Goal: Information Seeking & Learning: Learn about a topic

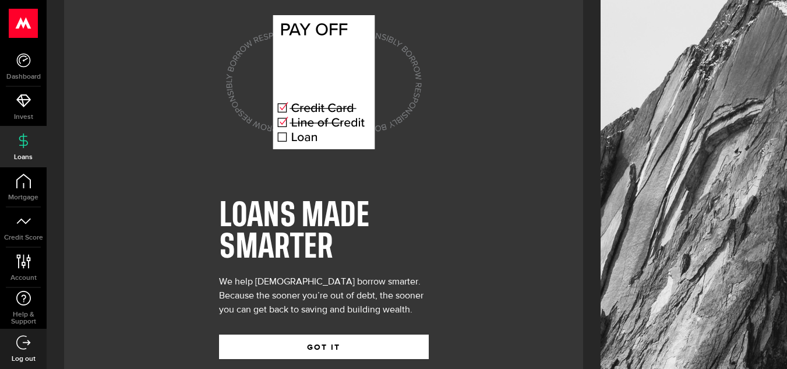
scroll to position [52, 0]
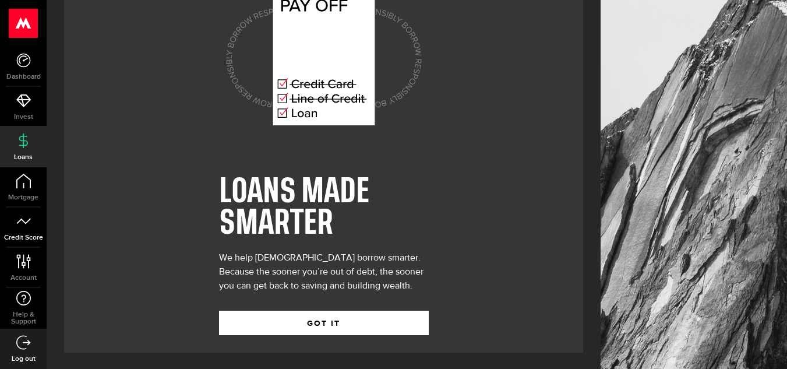
click at [24, 232] on link "Credit Score" at bounding box center [23, 227] width 47 height 40
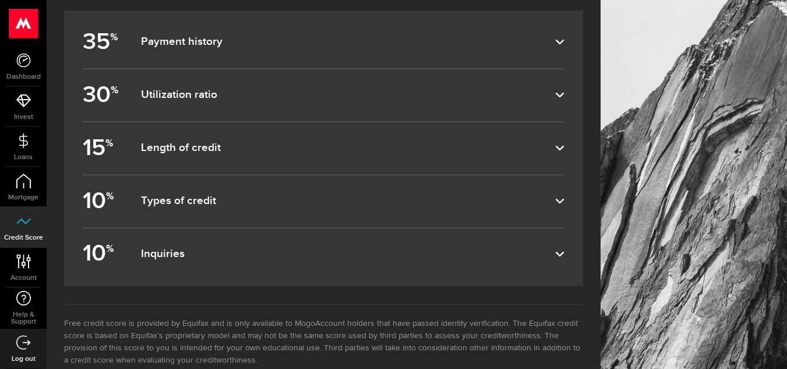
scroll to position [758, 0]
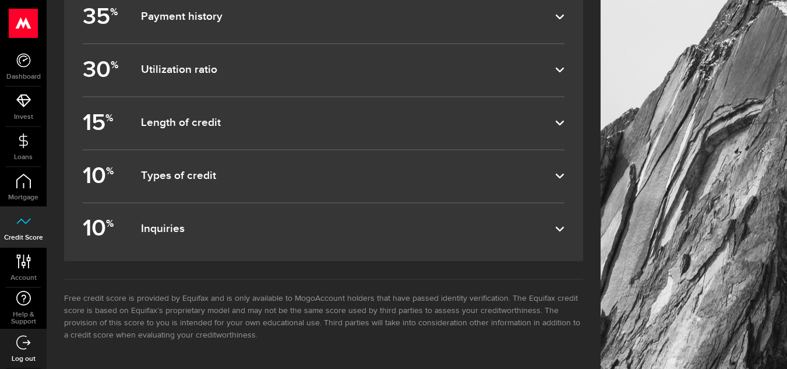
click at [458, 186] on label "10 % Types of credit" at bounding box center [324, 176] width 482 height 52
click at [0, 0] on input "10 % Types of credit" at bounding box center [0, 0] width 0 height 0
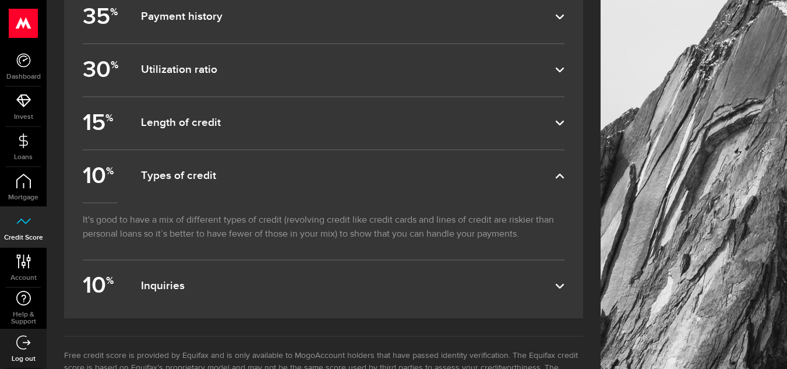
click at [463, 127] on dfn "Length of credit" at bounding box center [348, 123] width 414 height 14
click at [0, 0] on input "15 % Length of credit" at bounding box center [0, 0] width 0 height 0
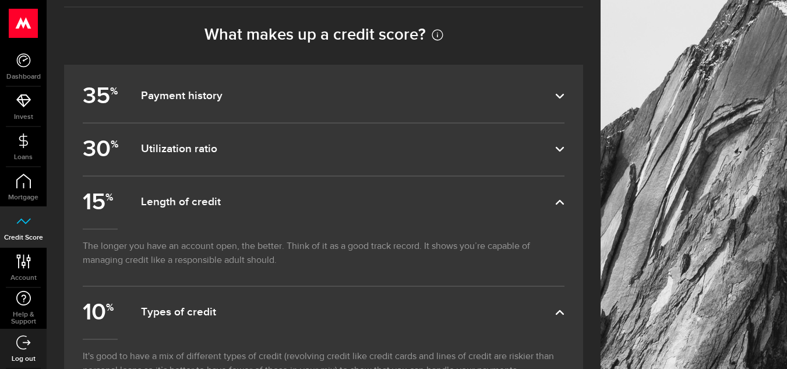
scroll to position [642, 0]
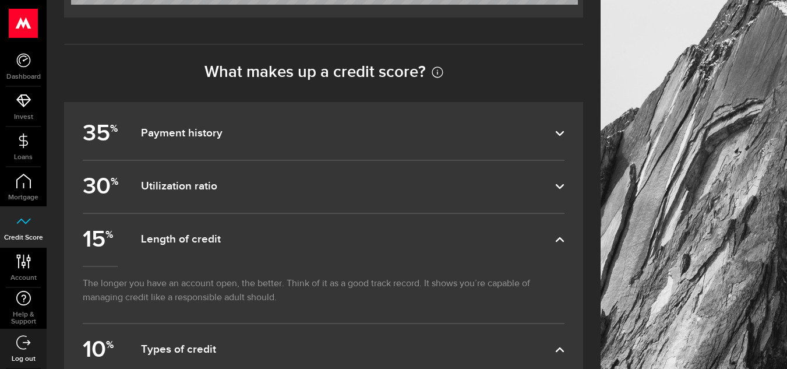
click at [441, 131] on dfn "Payment history" at bounding box center [348, 133] width 414 height 14
click at [0, 0] on input "35 % Payment history" at bounding box center [0, 0] width 0 height 0
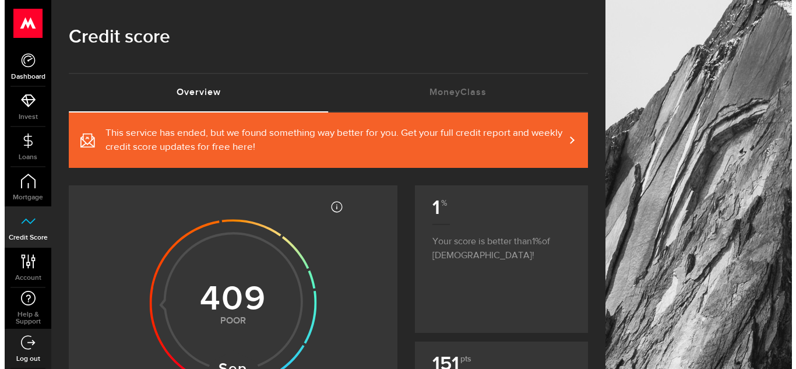
scroll to position [0, 0]
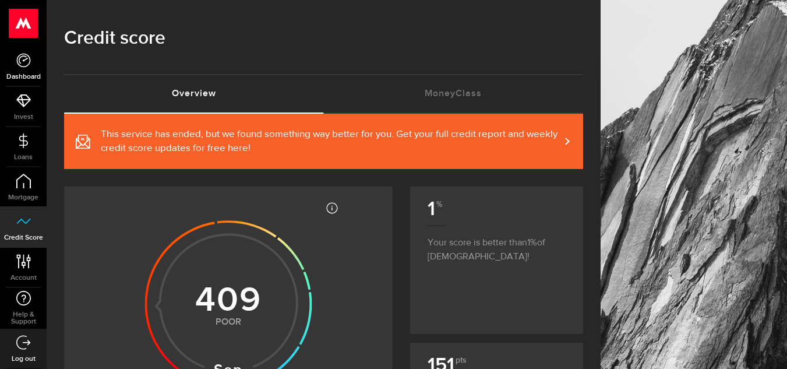
click at [27, 63] on icon at bounding box center [23, 60] width 15 height 15
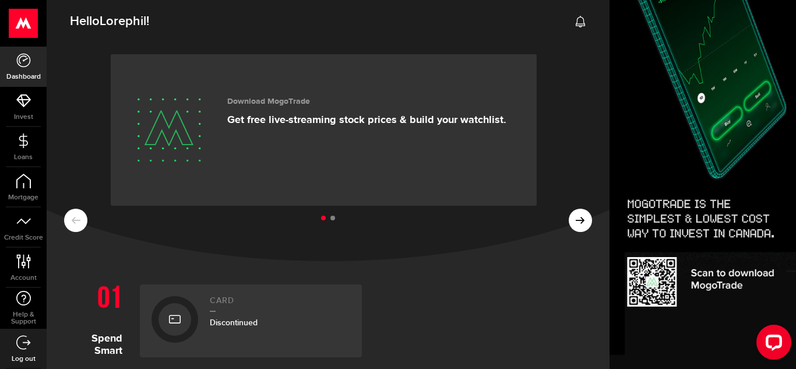
click at [275, 323] on div "Discontinued" at bounding box center [280, 322] width 140 height 12
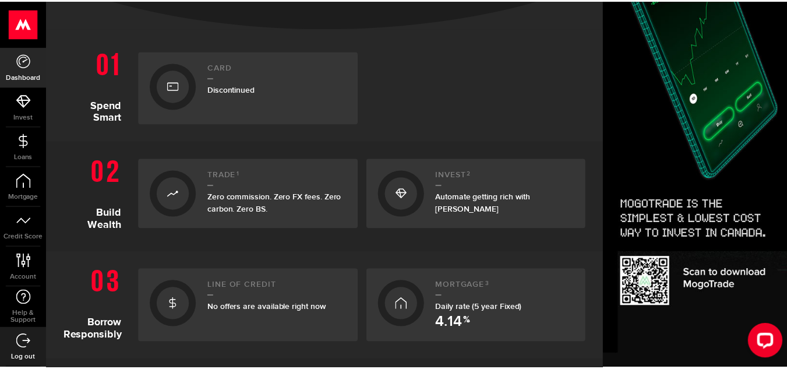
scroll to position [58, 0]
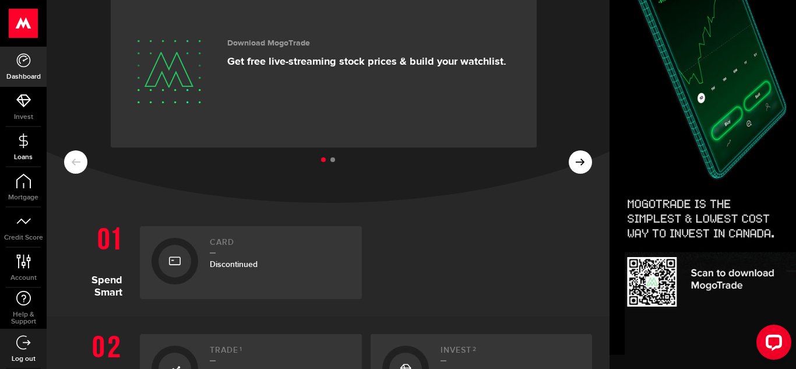
click at [20, 155] on span "Loans" at bounding box center [23, 157] width 47 height 7
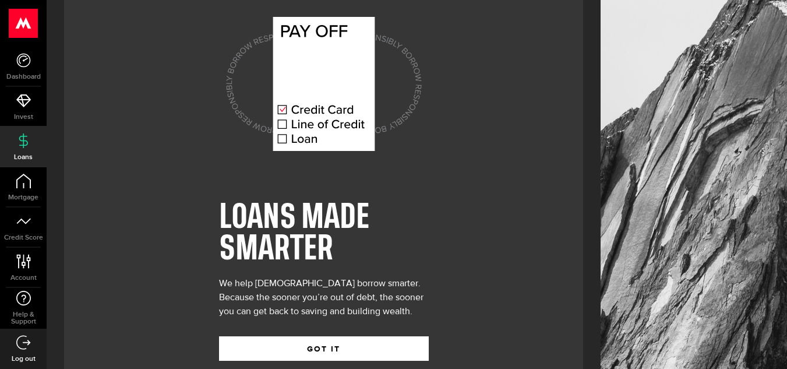
scroll to position [52, 0]
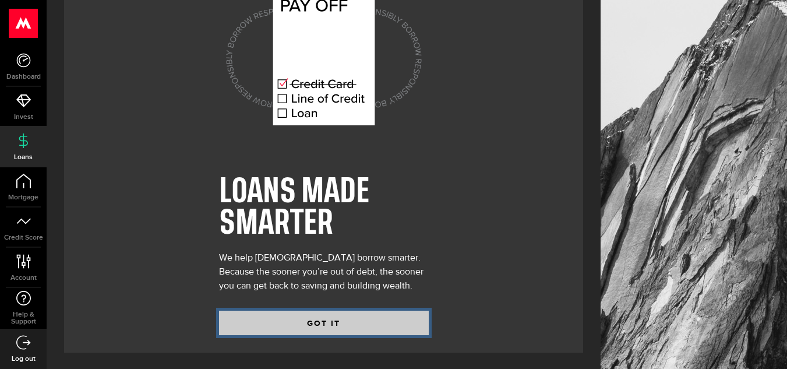
click at [325, 324] on button "GOT IT" at bounding box center [324, 322] width 210 height 24
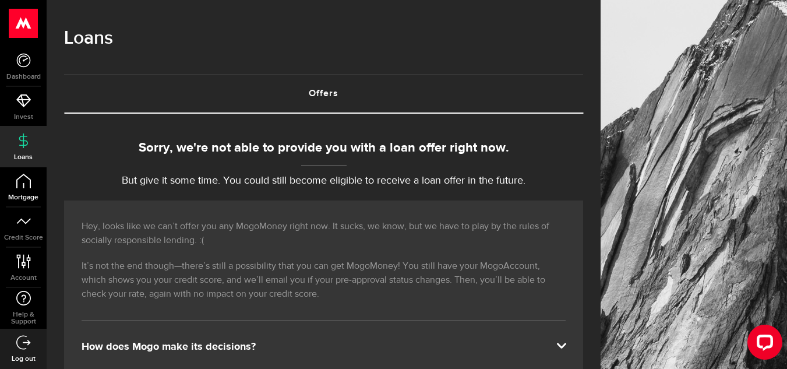
click at [29, 196] on span "Mortgage" at bounding box center [23, 197] width 47 height 7
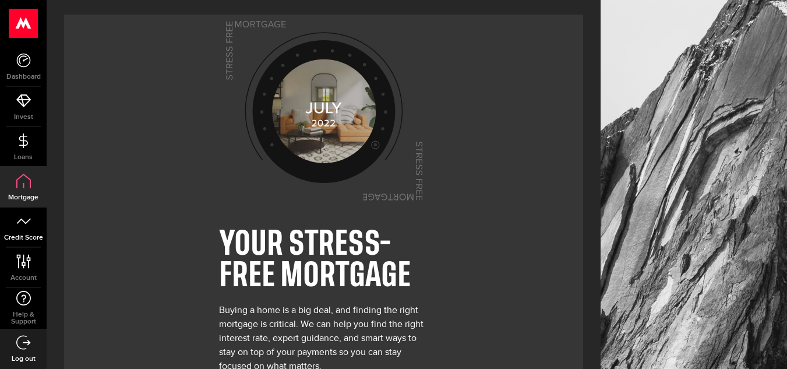
click at [22, 232] on link "Credit Score" at bounding box center [23, 227] width 47 height 40
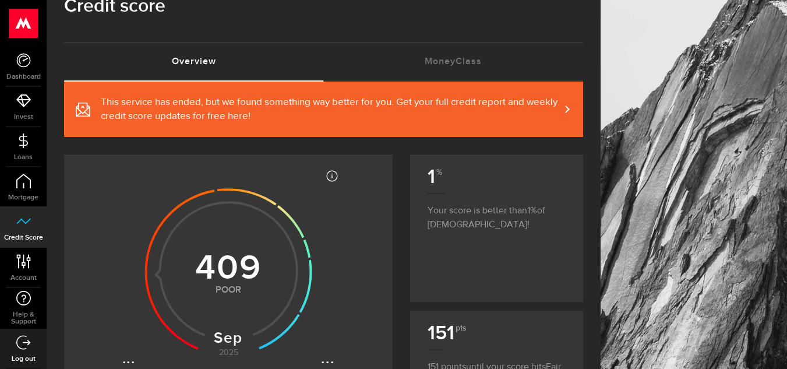
scroll to position [58, 0]
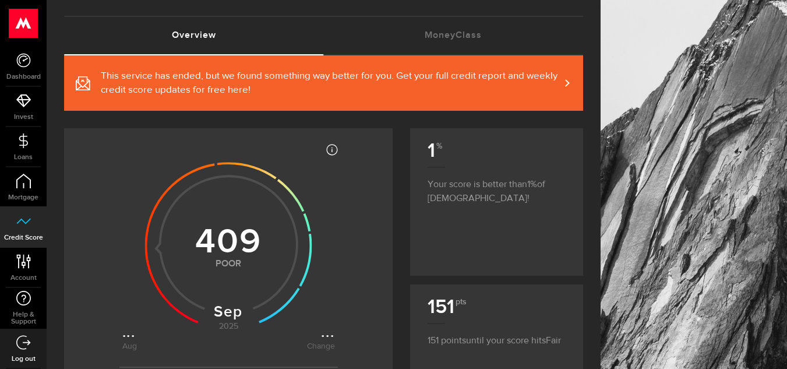
click at [563, 78] on span at bounding box center [559, 83] width 5 height 12
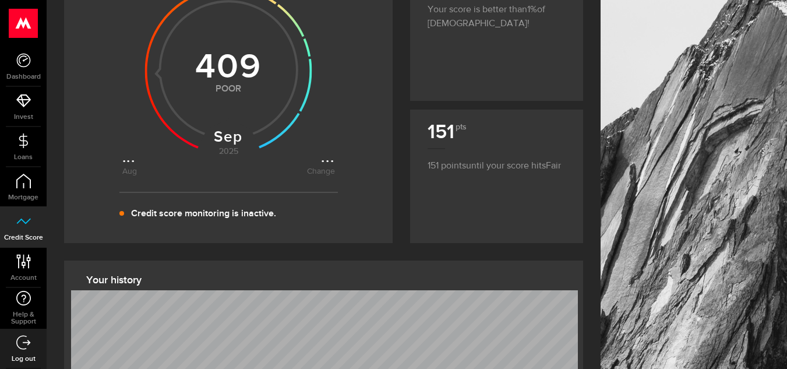
scroll to position [175, 0]
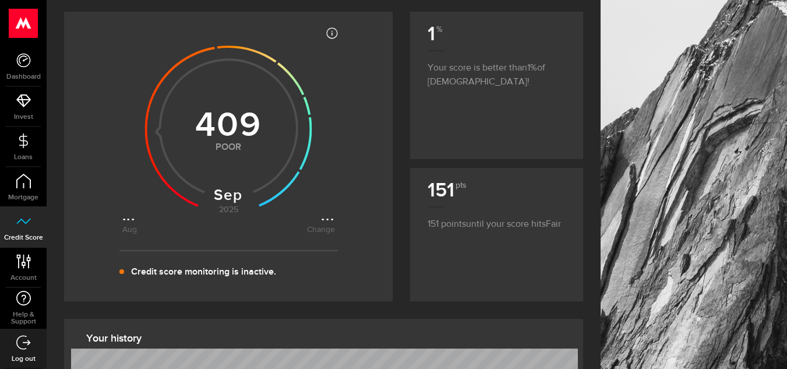
drag, startPoint x: 326, startPoint y: 216, endPoint x: 349, endPoint y: 205, distance: 25.3
click at [326, 216] on icon at bounding box center [228, 126] width 213 height 213
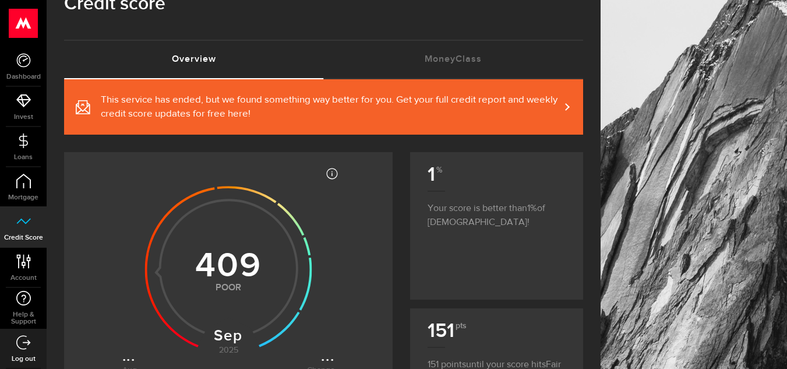
scroll to position [0, 0]
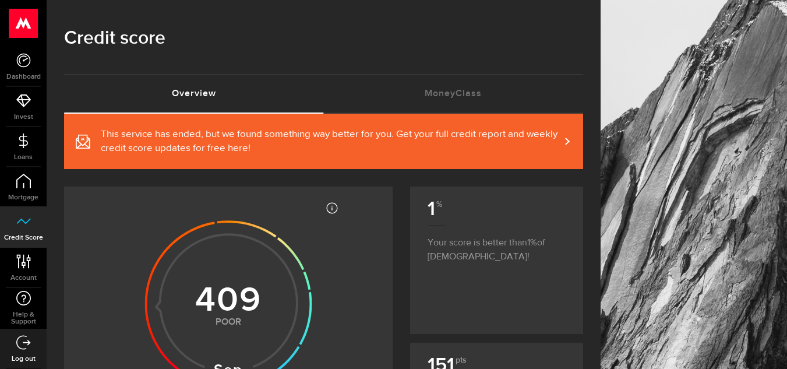
click at [560, 142] on span "This service has ended, but we found something way better for you. Get your ful…" at bounding box center [330, 142] width 459 height 28
click at [424, 94] on link "MoneyClass (requires attention)" at bounding box center [454, 93] width 260 height 37
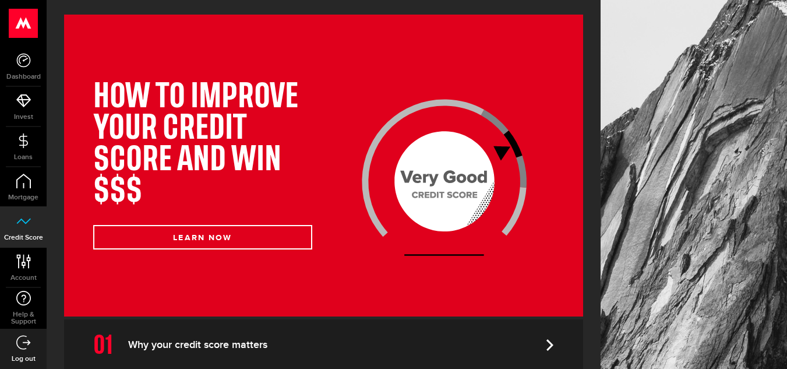
scroll to position [175, 0]
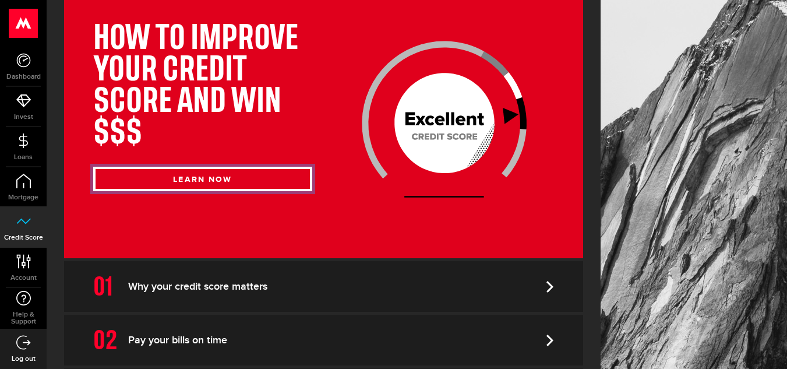
click at [270, 177] on button "LEARN NOW" at bounding box center [202, 179] width 219 height 24
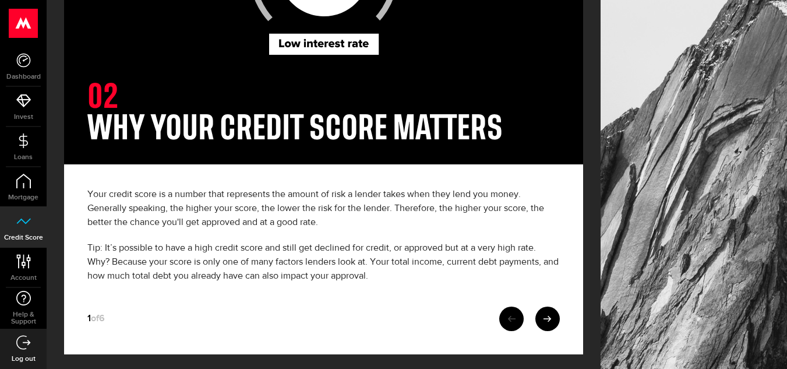
scroll to position [232, 0]
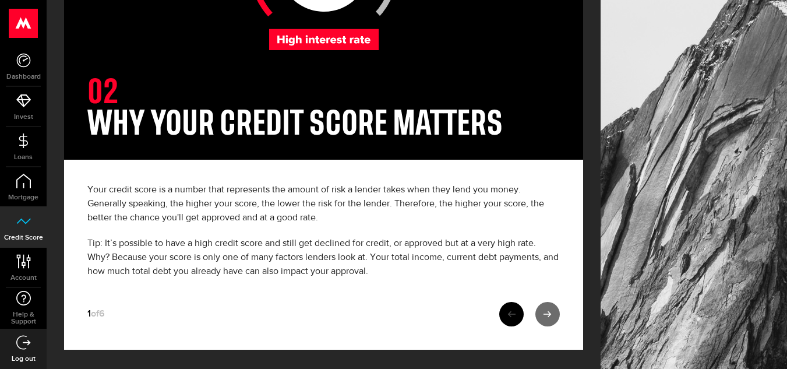
click at [551, 314] on use at bounding box center [547, 314] width 8 height 6
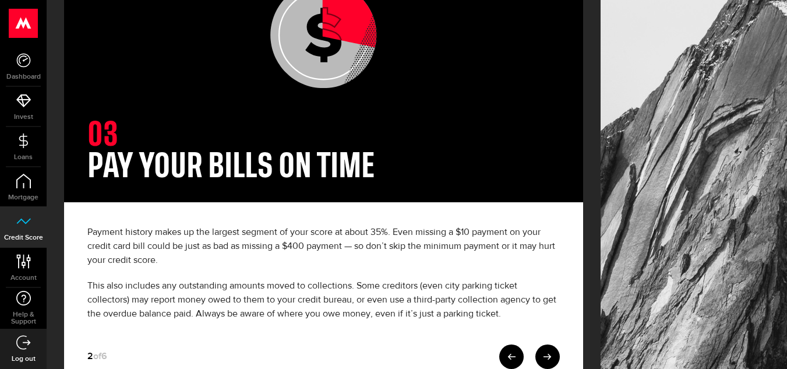
scroll to position [232, 0]
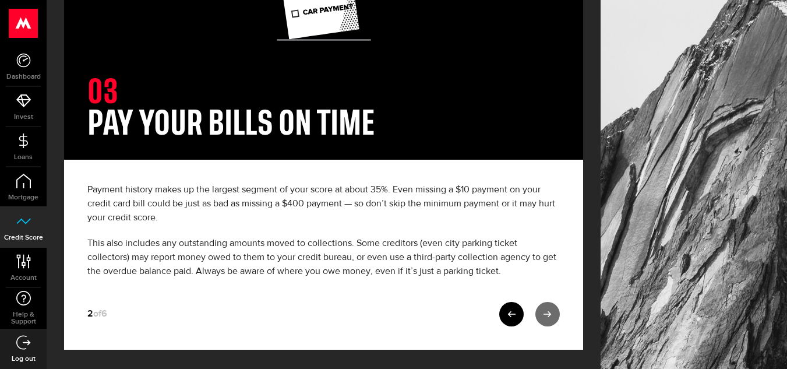
click at [551, 310] on icon at bounding box center [547, 314] width 8 height 8
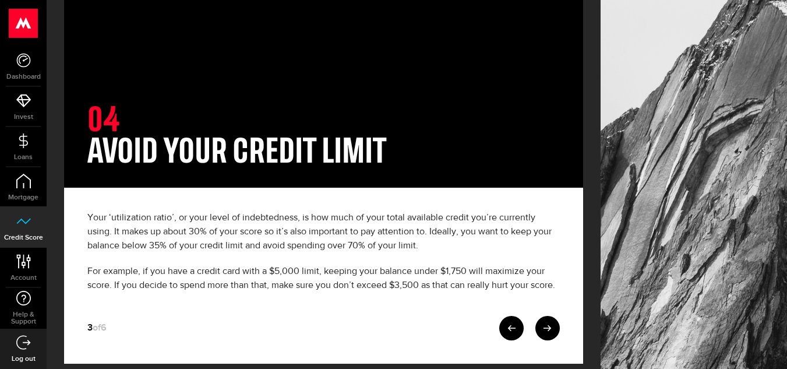
scroll to position [218, 0]
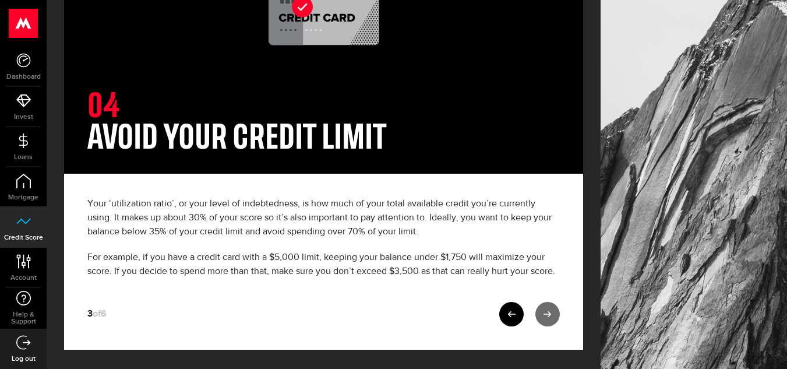
click at [551, 312] on icon at bounding box center [547, 314] width 8 height 8
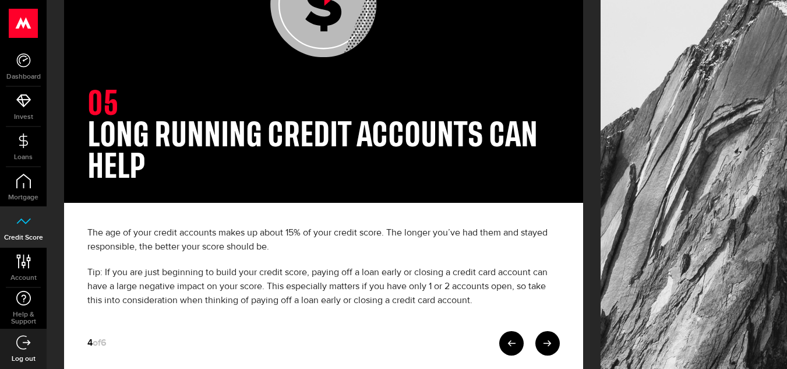
scroll to position [233, 0]
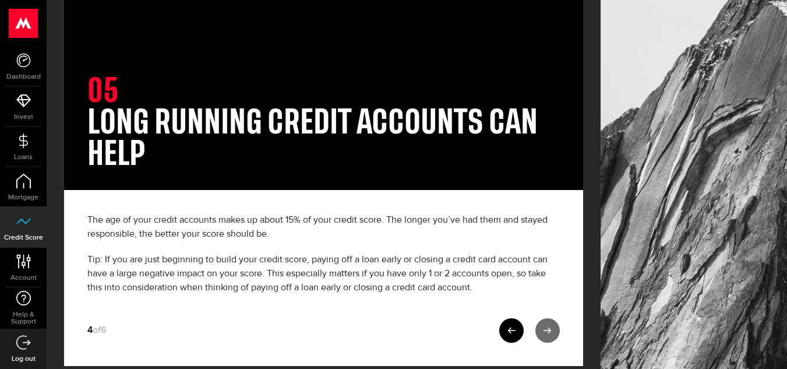
click at [560, 334] on link at bounding box center [547, 330] width 24 height 24
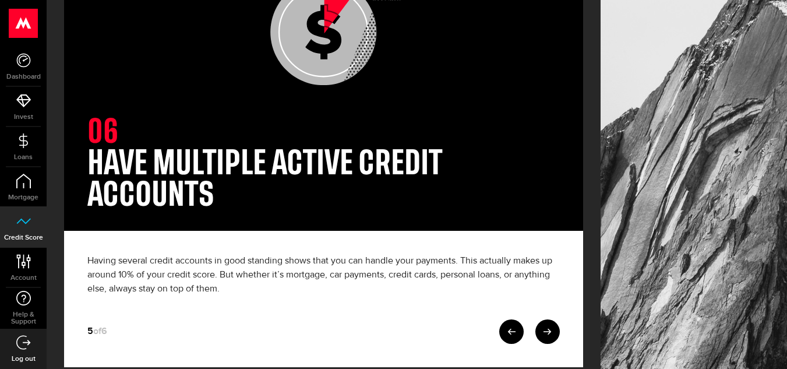
scroll to position [210, 0]
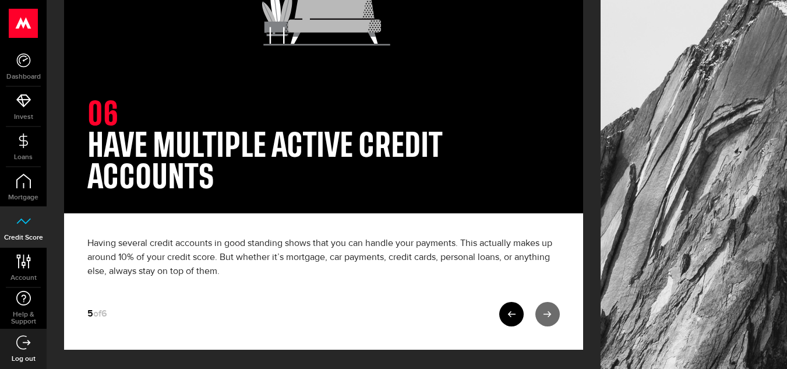
click at [560, 313] on link at bounding box center [547, 314] width 24 height 24
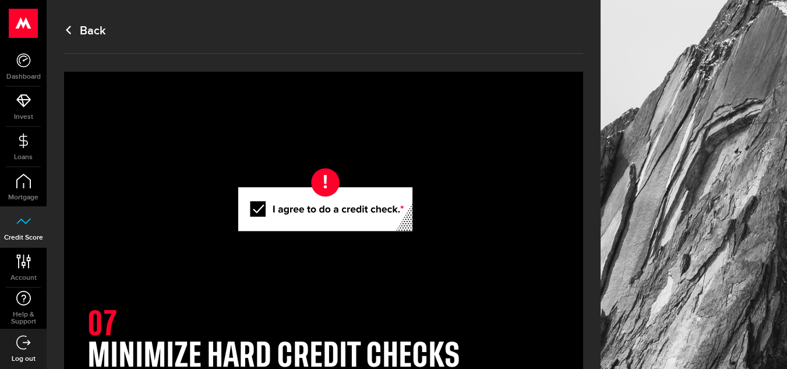
click at [102, 27] on link "Back" at bounding box center [85, 31] width 42 height 14
